Goal: Information Seeking & Learning: Learn about a topic

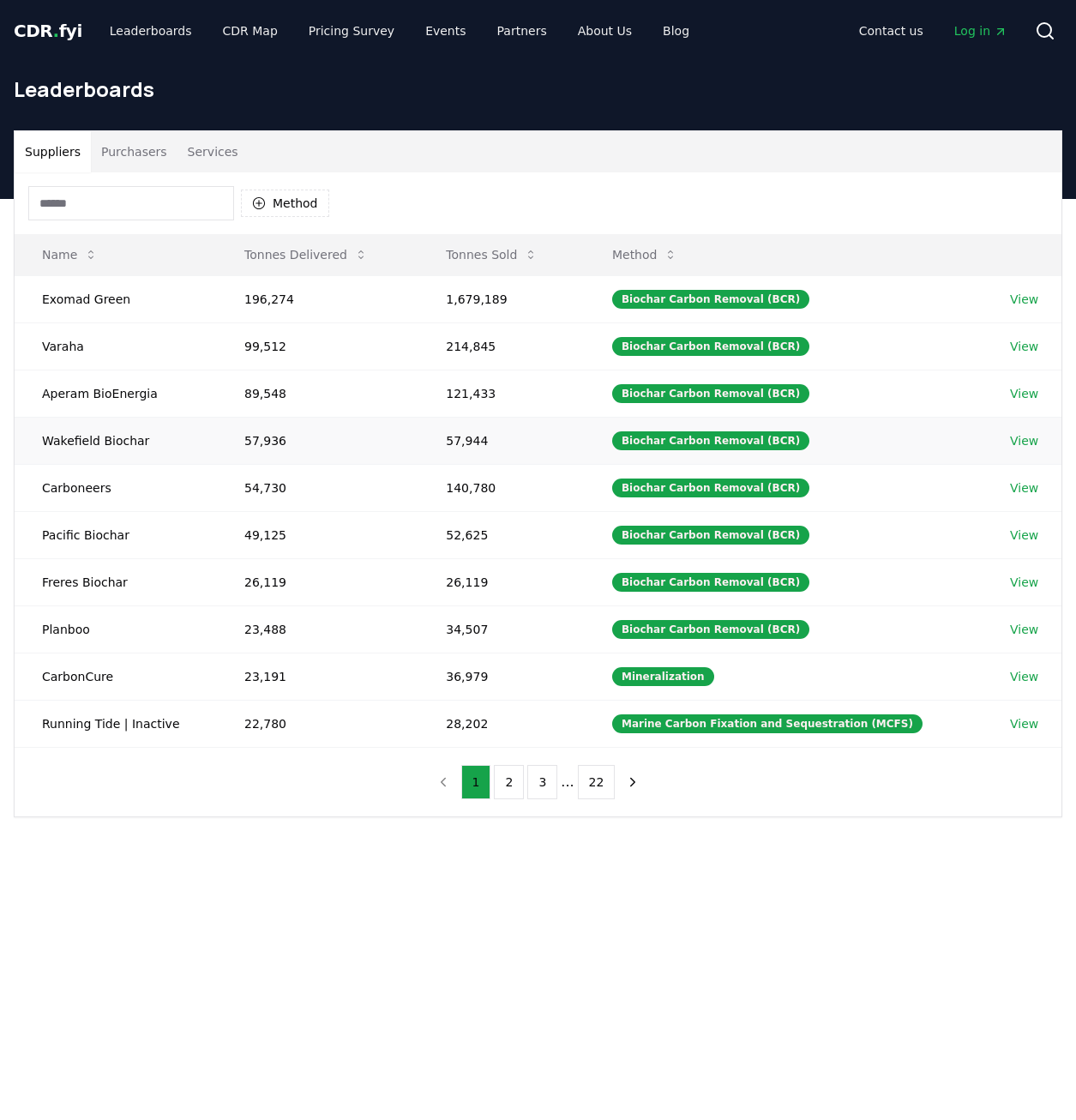
click at [109, 442] on td "Wakefield Biochar" at bounding box center [115, 440] width 202 height 47
click at [1015, 437] on link "View" at bounding box center [1023, 441] width 28 height 17
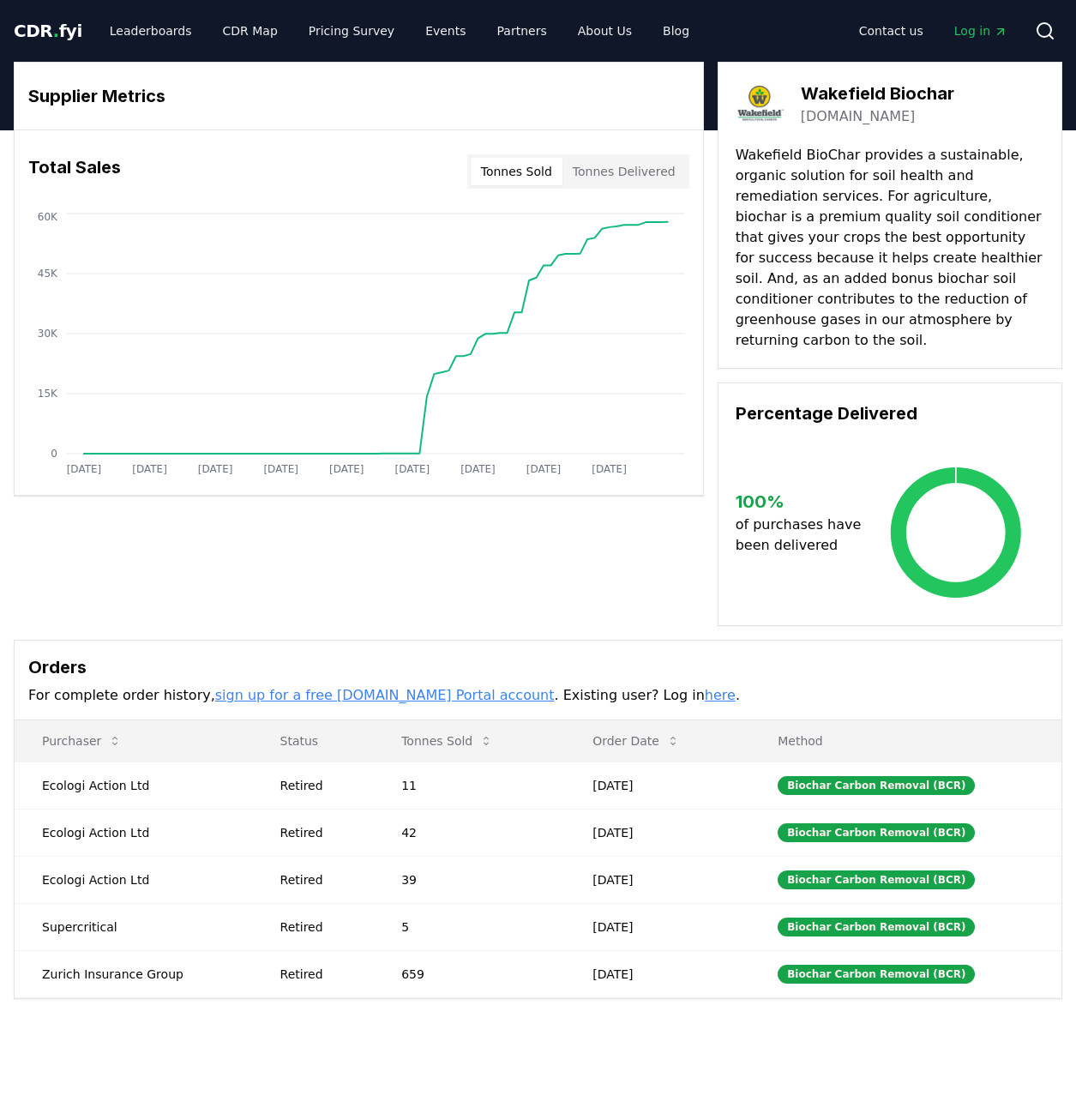
click at [844, 115] on link "[DOMAIN_NAME]" at bounding box center [857, 117] width 114 height 21
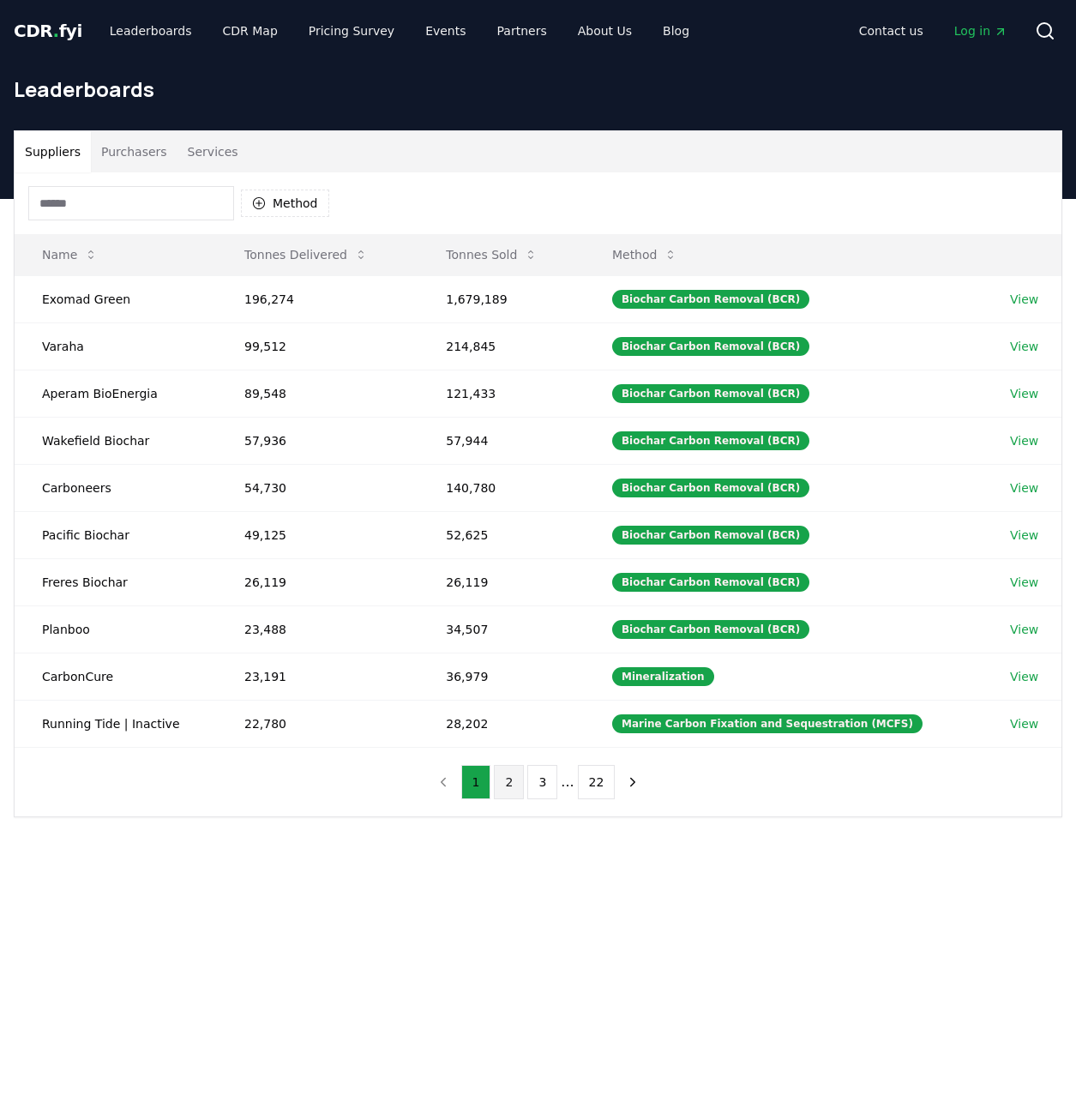
click at [509, 777] on button "2" at bounding box center [509, 782] width 30 height 34
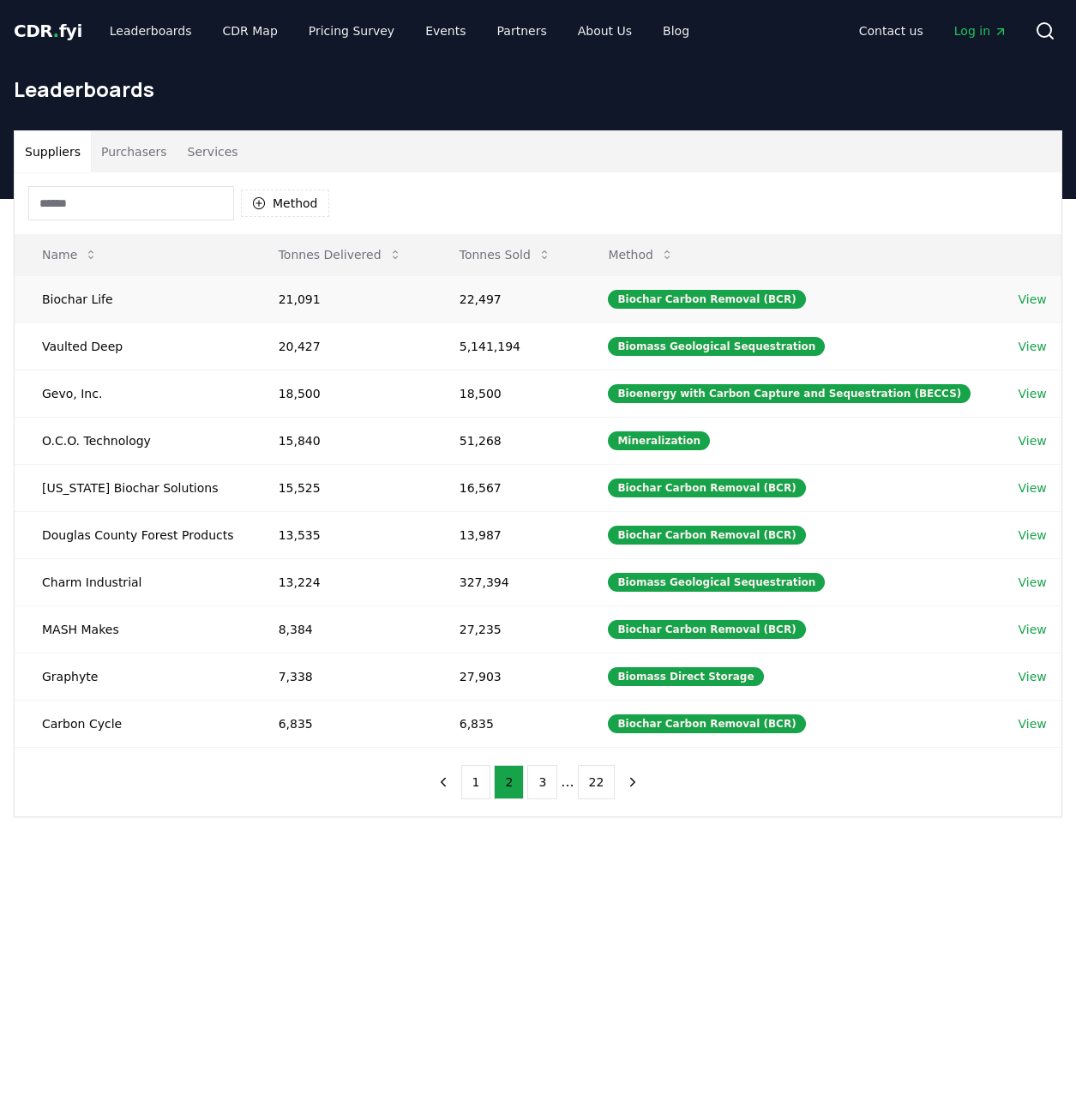
click at [1020, 300] on link "View" at bounding box center [1031, 300] width 28 height 17
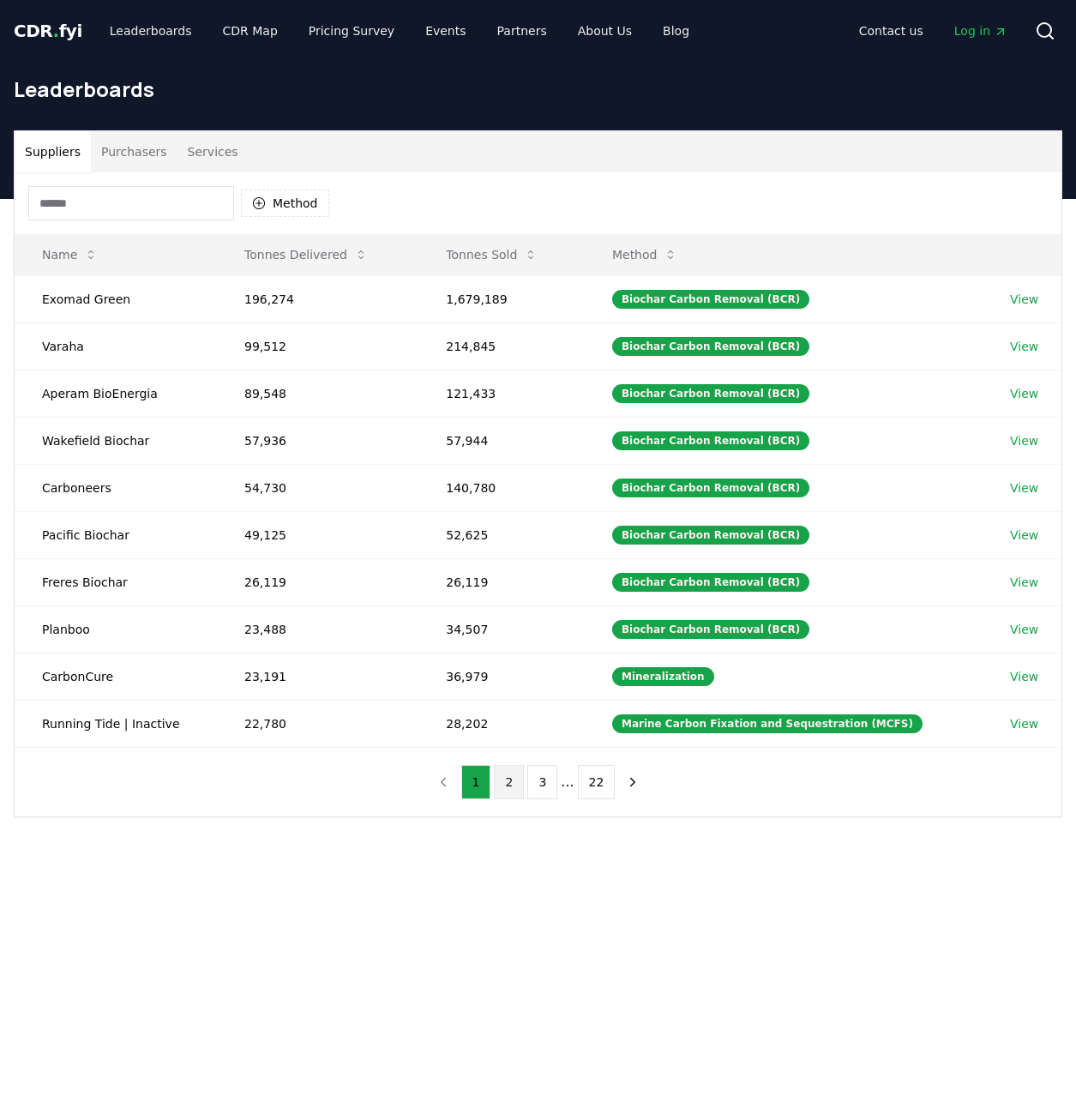
click at [514, 780] on button "2" at bounding box center [509, 782] width 30 height 34
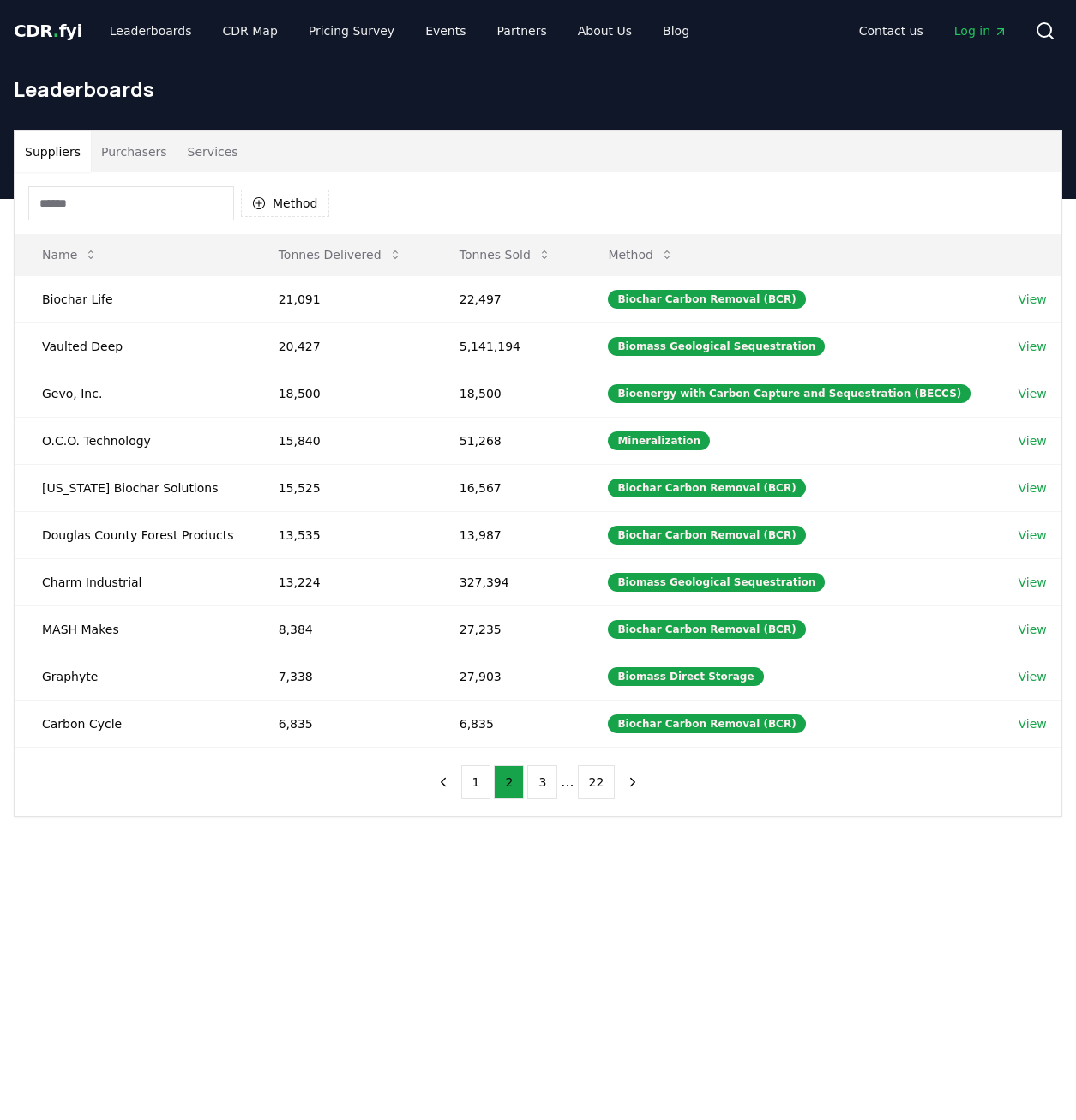
click at [109, 201] on input at bounding box center [131, 203] width 206 height 34
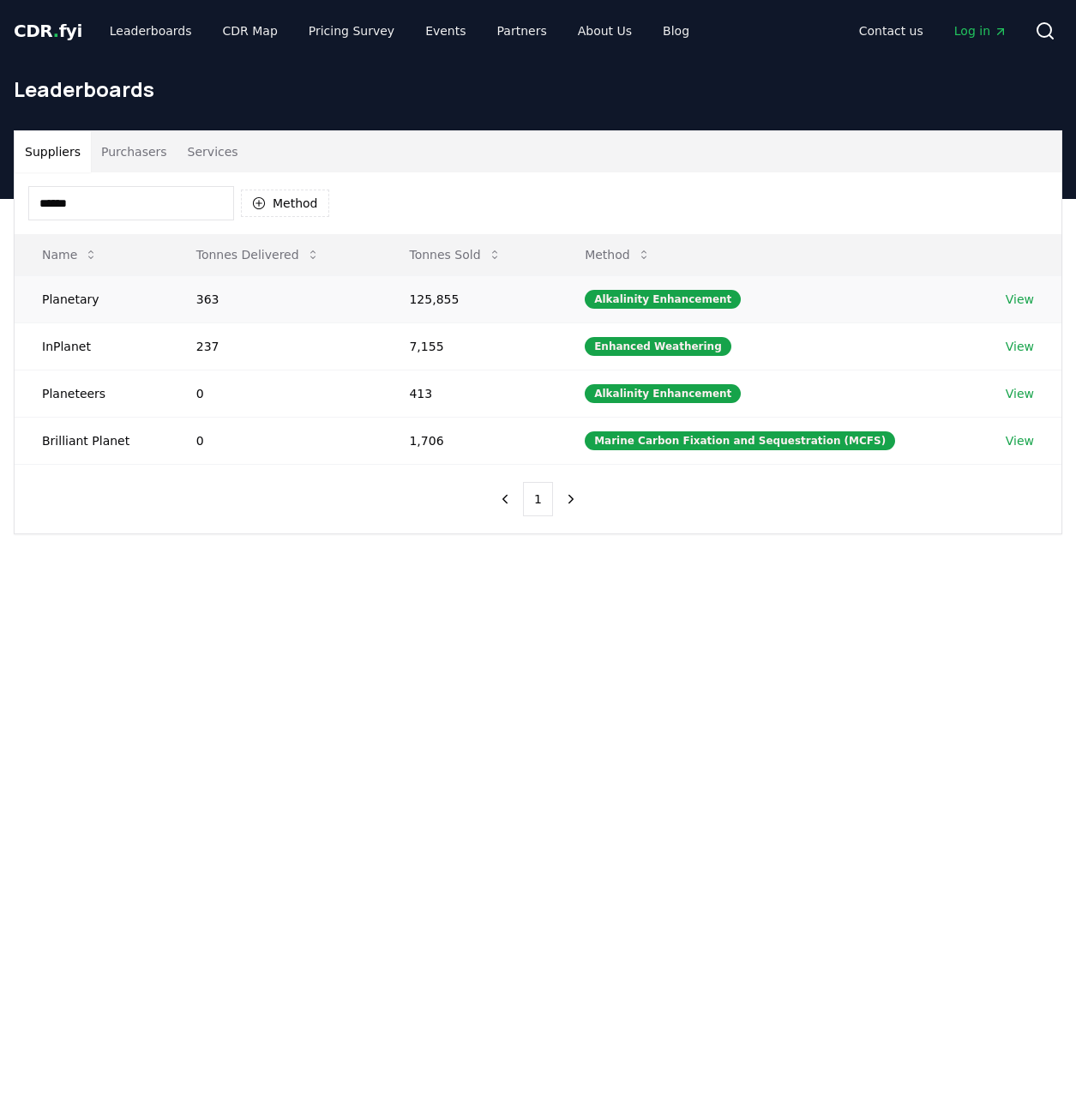
type input "******"
click at [1008, 294] on link "View" at bounding box center [1019, 300] width 28 height 17
